Goal: Transaction & Acquisition: Book appointment/travel/reservation

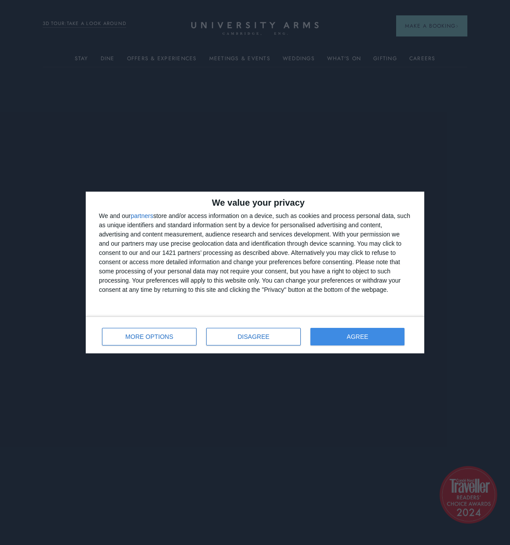
click at [318, 334] on button "AGREE" at bounding box center [357, 337] width 94 height 18
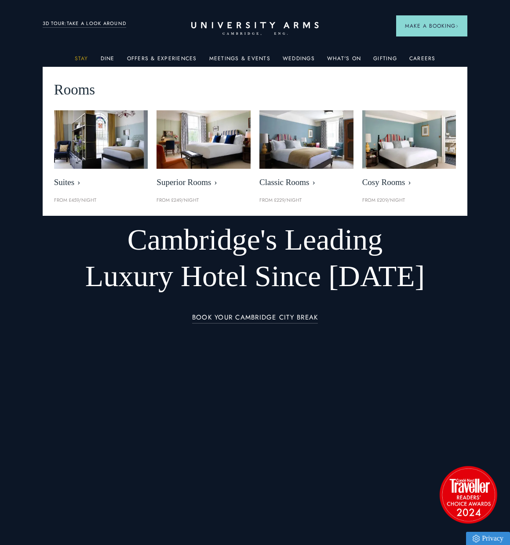
click at [83, 56] on link "Stay" at bounding box center [82, 60] width 14 height 11
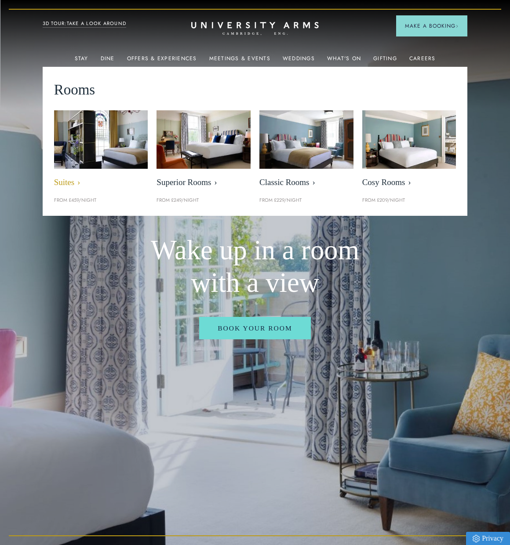
click at [118, 137] on img at bounding box center [101, 140] width 108 height 68
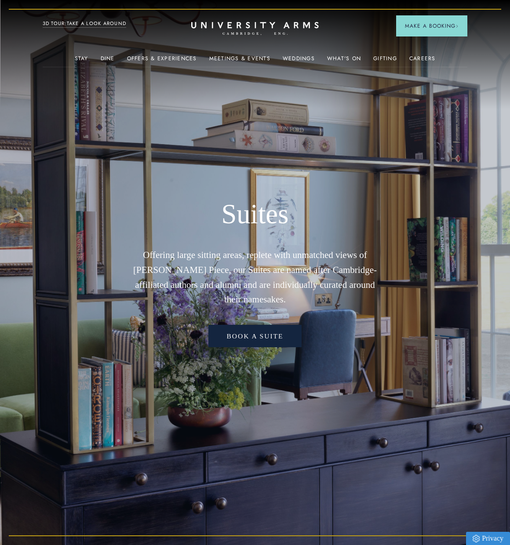
click at [274, 331] on link "Book a Suite" at bounding box center [255, 336] width 94 height 22
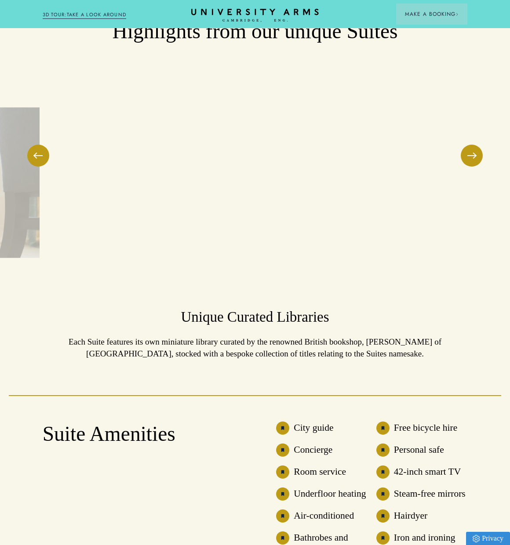
scroll to position [1417, 0]
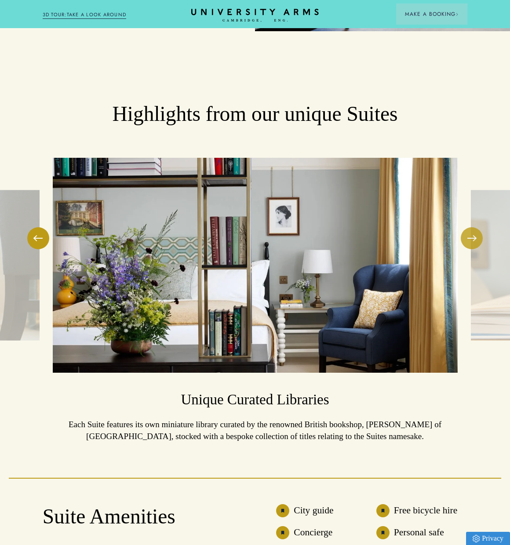
click at [469, 227] on button at bounding box center [471, 238] width 22 height 22
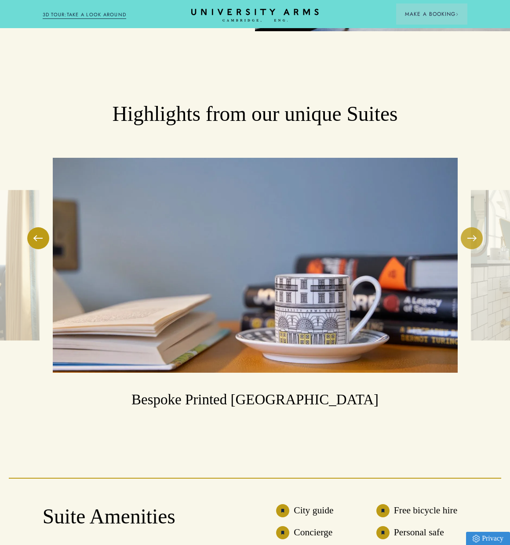
click at [469, 227] on button at bounding box center [471, 238] width 22 height 22
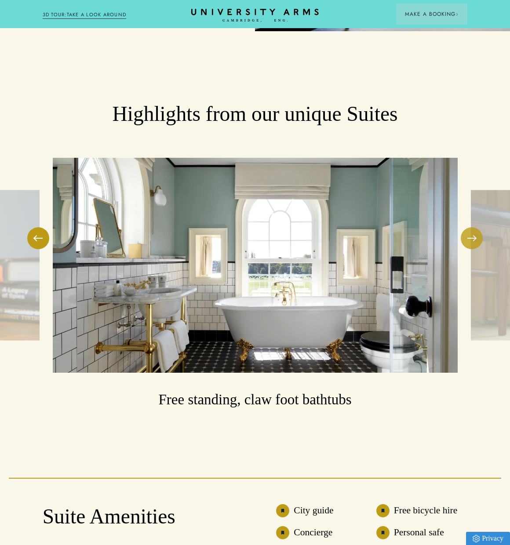
click at [470, 227] on button at bounding box center [471, 238] width 22 height 22
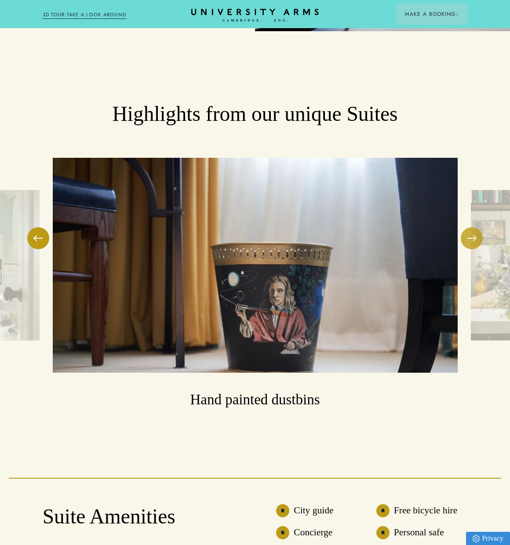
click at [470, 227] on button at bounding box center [471, 238] width 22 height 22
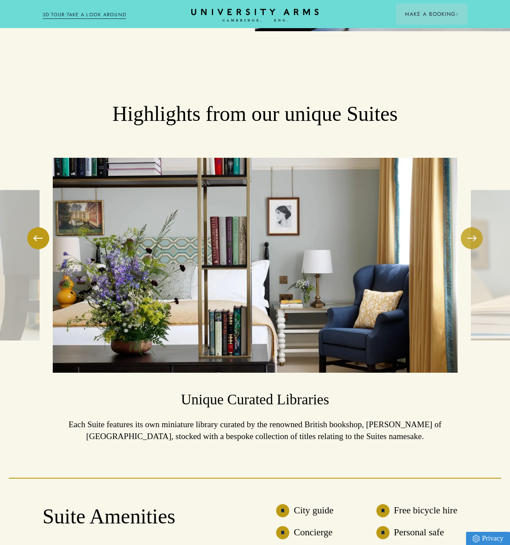
click at [470, 227] on button at bounding box center [471, 238] width 22 height 22
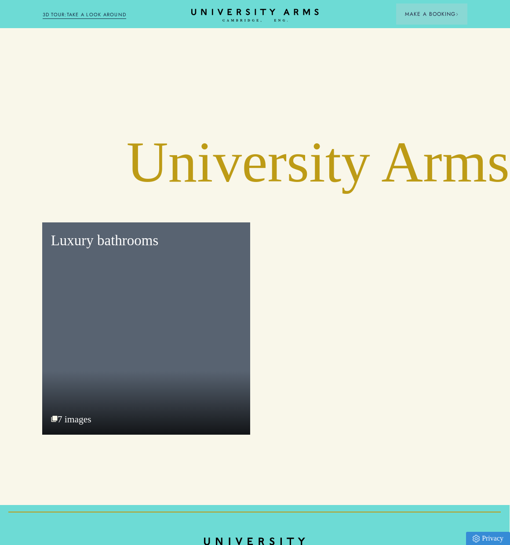
scroll to position [2861, 0]
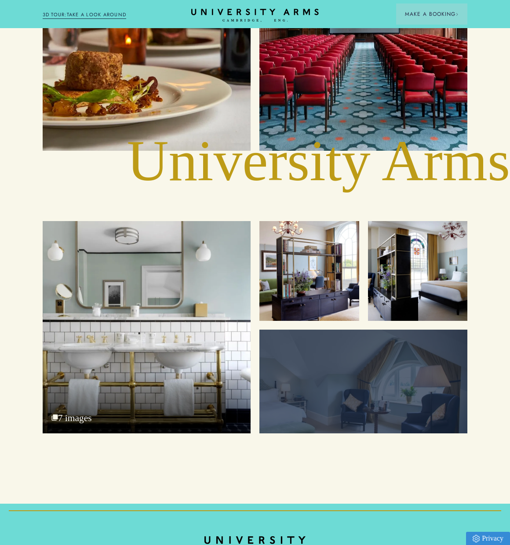
click at [330, 330] on div at bounding box center [363, 382] width 208 height 104
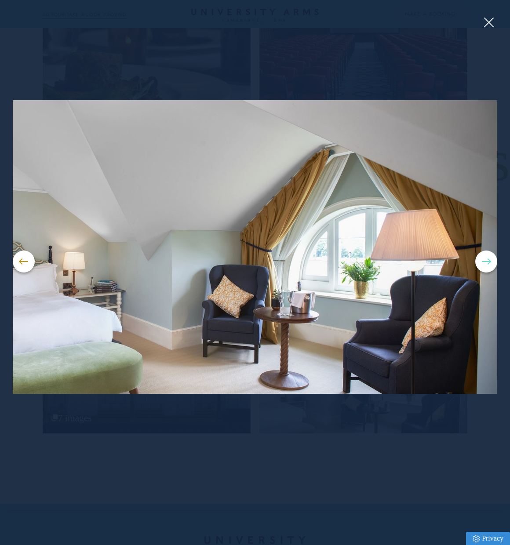
click at [488, 262] on button at bounding box center [486, 261] width 22 height 22
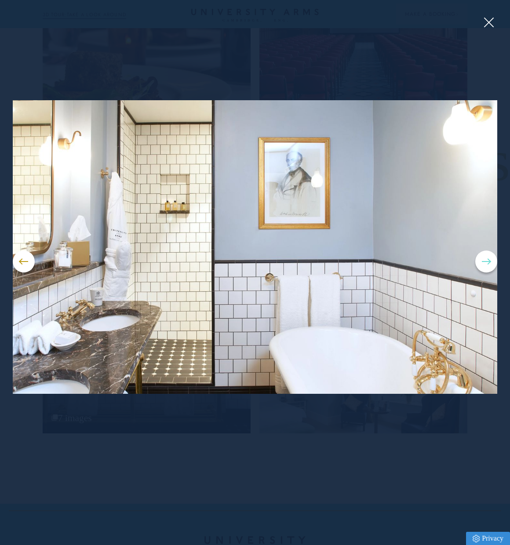
click at [488, 262] on button at bounding box center [486, 261] width 22 height 22
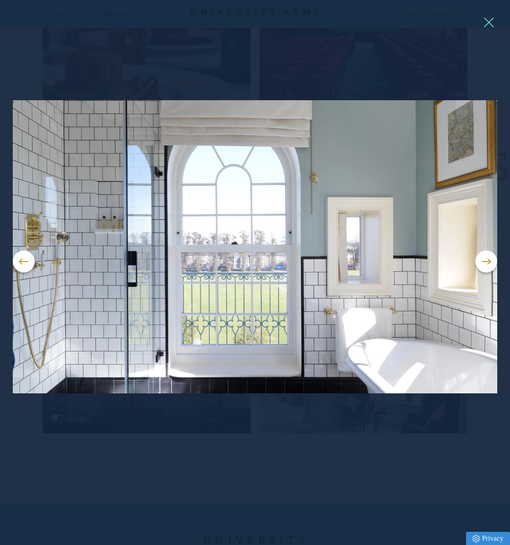
click at [492, 22] on button at bounding box center [488, 22] width 13 height 13
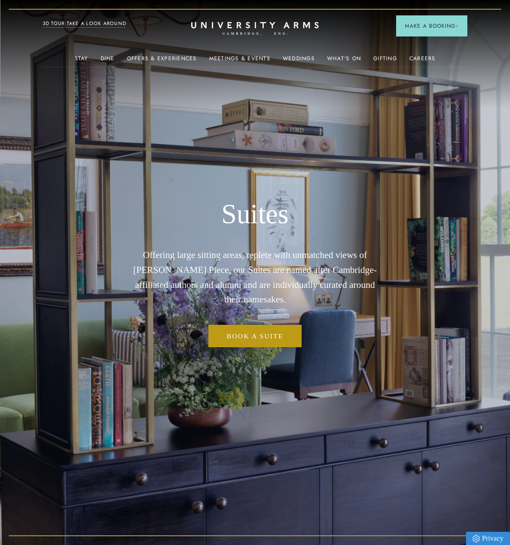
scroll to position [0, 0]
